Goal: Task Accomplishment & Management: Manage account settings

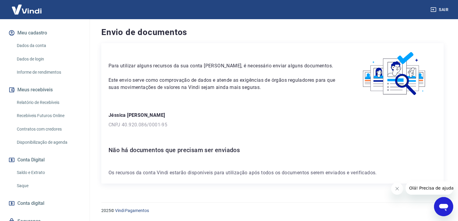
scroll to position [89, 0]
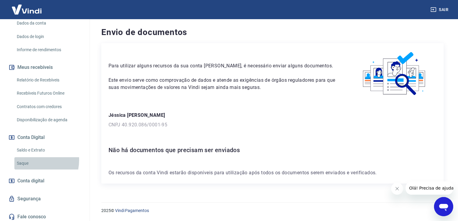
click at [29, 166] on link "Saque" at bounding box center [48, 163] width 68 height 12
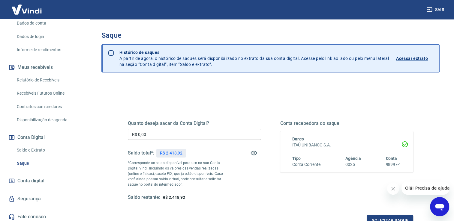
click at [170, 130] on input "R$ 0,00" at bounding box center [194, 134] width 133 height 11
type input "R$ 2.000,00"
click at [374, 216] on button "Solicitar saque" at bounding box center [390, 220] width 46 height 11
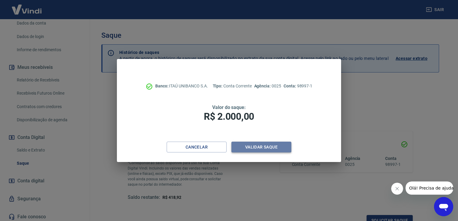
click at [270, 145] on button "Validar saque" at bounding box center [261, 147] width 60 height 11
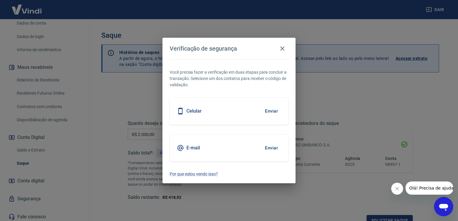
scroll to position [5, 0]
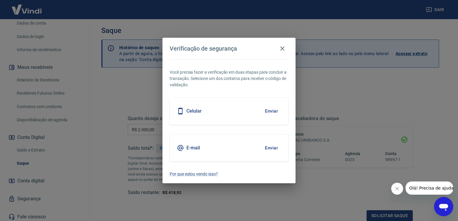
click at [255, 113] on div "Celular Enviar" at bounding box center [229, 111] width 119 height 27
click at [267, 112] on button "Enviar" at bounding box center [271, 111] width 19 height 13
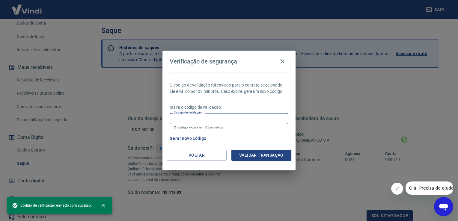
click at [250, 119] on input "Código de validação" at bounding box center [229, 118] width 119 height 11
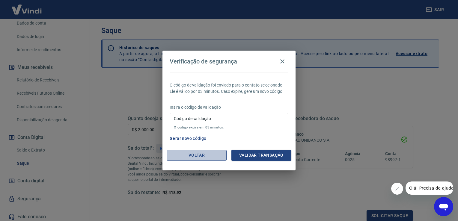
click at [202, 157] on button "Voltar" at bounding box center [197, 155] width 60 height 11
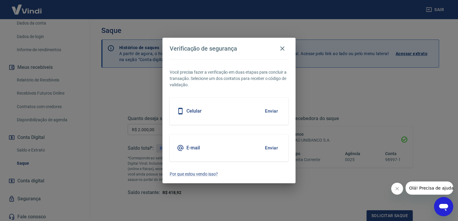
click at [212, 149] on div "E-mail Enviar" at bounding box center [229, 148] width 119 height 27
click at [269, 148] on button "Enviar" at bounding box center [271, 148] width 19 height 13
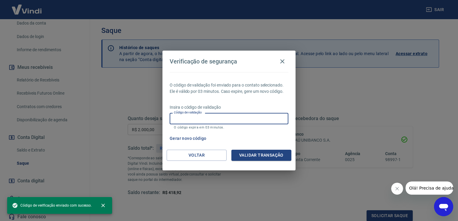
click at [228, 117] on input "Código de validação" at bounding box center [229, 118] width 119 height 11
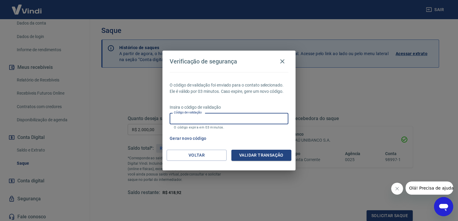
click at [216, 118] on input "Código de validação" at bounding box center [229, 118] width 119 height 11
paste input "855878"
type input "855878"
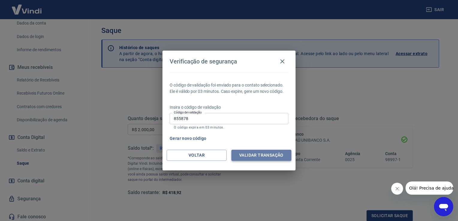
click at [270, 155] on button "Validar transação" at bounding box center [261, 155] width 60 height 11
